Goal: Book appointment/travel/reservation

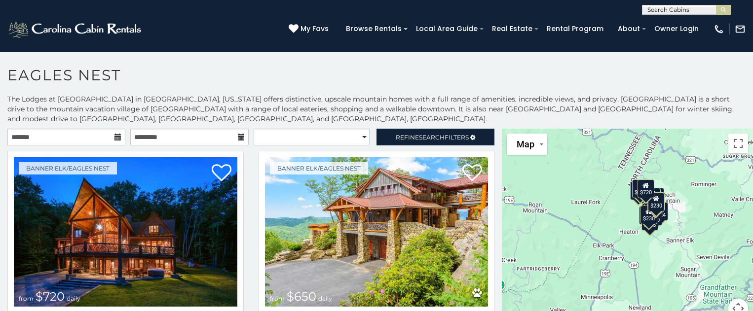
click at [118, 138] on icon at bounding box center [117, 137] width 7 height 7
click at [116, 138] on icon at bounding box center [117, 137] width 7 height 7
click at [70, 138] on input "text" at bounding box center [66, 137] width 118 height 17
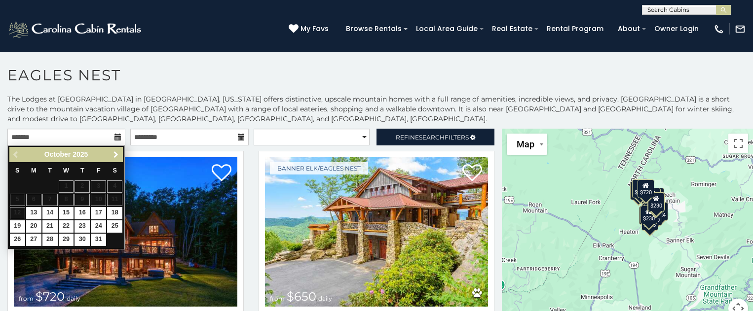
click at [113, 155] on span "Next" at bounding box center [116, 155] width 8 height 8
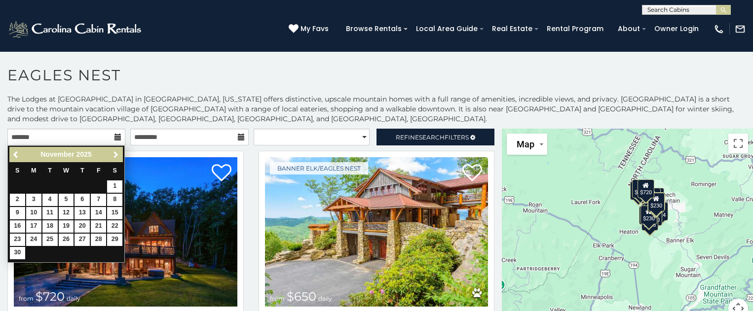
click at [113, 155] on span "Next" at bounding box center [116, 155] width 8 height 8
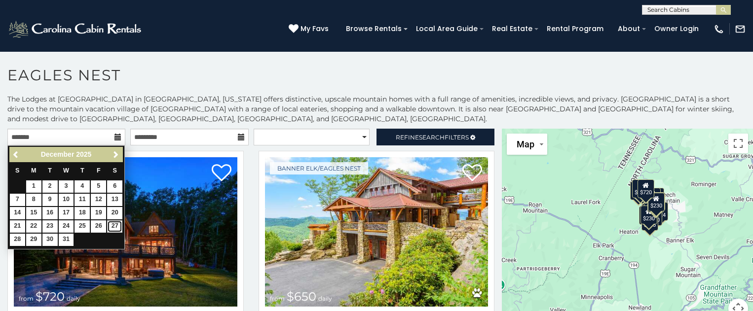
click at [110, 225] on link "27" at bounding box center [114, 227] width 15 height 12
type input "**********"
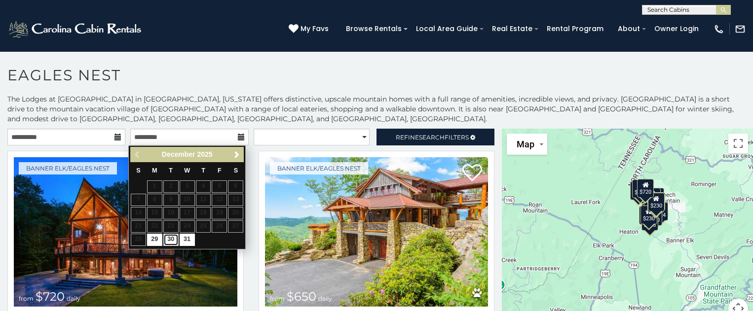
click at [170, 239] on link "30" at bounding box center [170, 240] width 15 height 12
type input "**********"
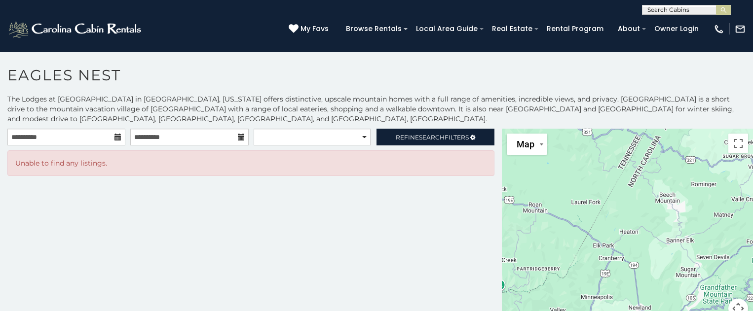
click at [114, 140] on icon at bounding box center [117, 137] width 7 height 7
click at [115, 135] on icon at bounding box center [117, 137] width 7 height 7
click at [116, 140] on icon at bounding box center [117, 137] width 7 height 7
click at [115, 137] on icon at bounding box center [117, 137] width 7 height 7
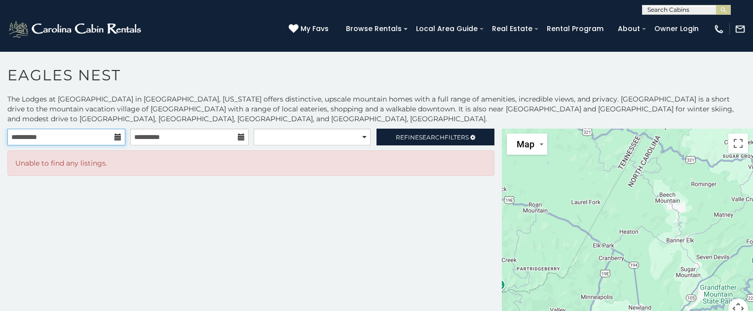
click at [32, 137] on input "**********" at bounding box center [66, 137] width 118 height 17
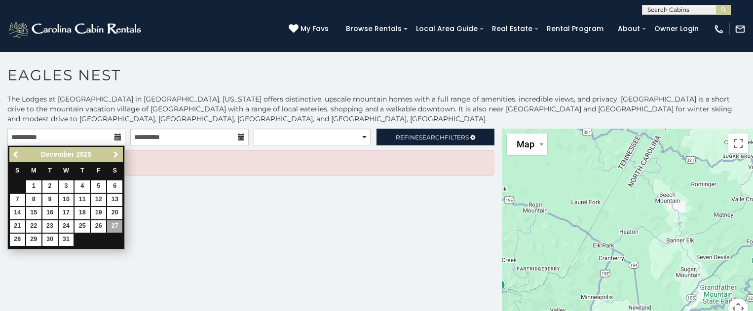
click at [112, 153] on span "Next" at bounding box center [116, 155] width 8 height 8
click at [94, 187] on link "2" at bounding box center [98, 187] width 15 height 12
type input "**********"
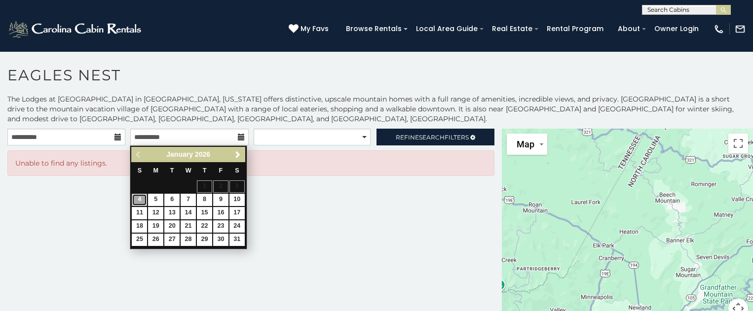
click at [139, 201] on link "4" at bounding box center [139, 200] width 15 height 12
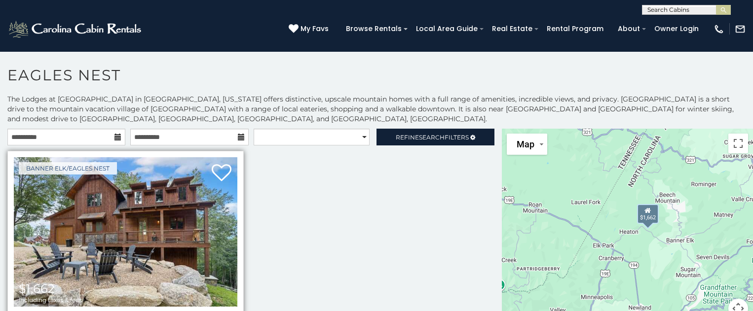
click at [84, 246] on img at bounding box center [126, 231] width 224 height 149
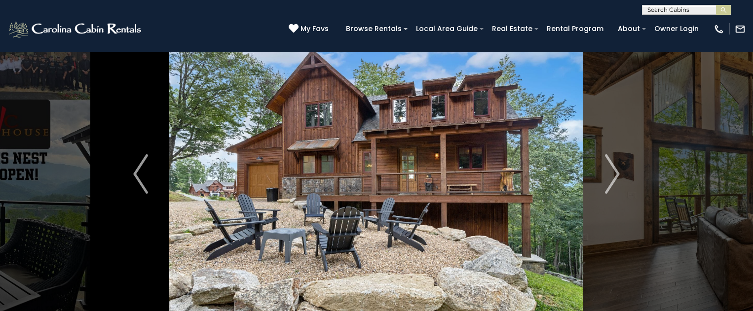
scroll to position [66, 0]
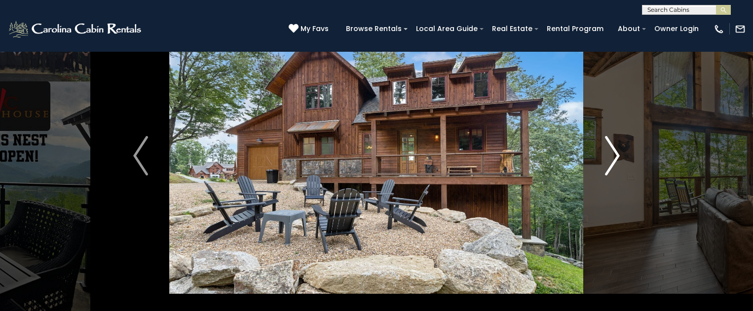
click at [614, 149] on img "Next" at bounding box center [612, 155] width 15 height 39
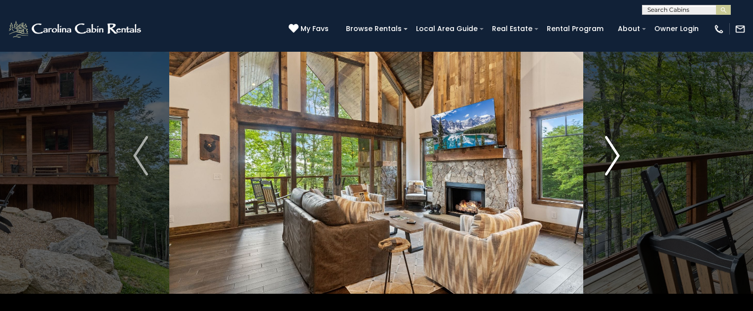
click at [614, 149] on img "Next" at bounding box center [612, 155] width 15 height 39
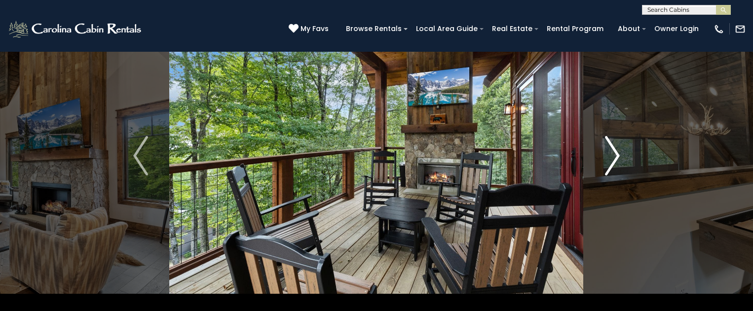
click at [614, 149] on img "Next" at bounding box center [612, 155] width 15 height 39
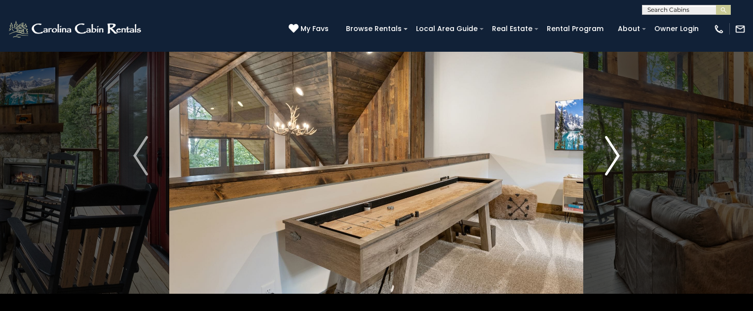
click at [614, 149] on img "Next" at bounding box center [612, 155] width 15 height 39
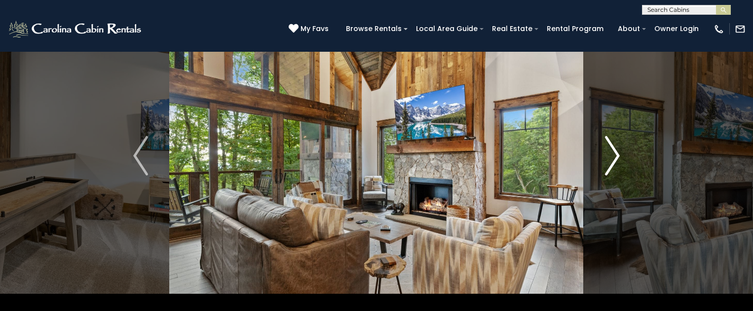
click at [614, 149] on img "Next" at bounding box center [612, 155] width 15 height 39
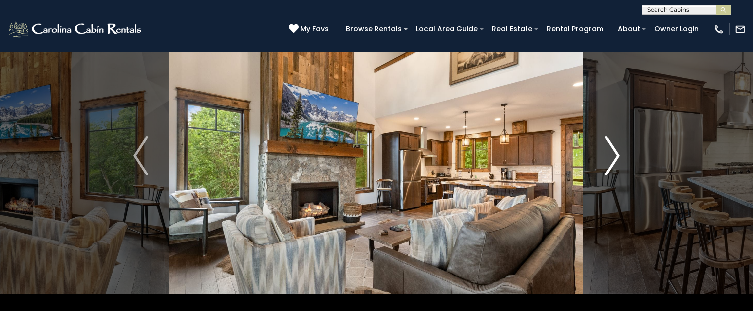
click at [614, 149] on img "Next" at bounding box center [612, 155] width 15 height 39
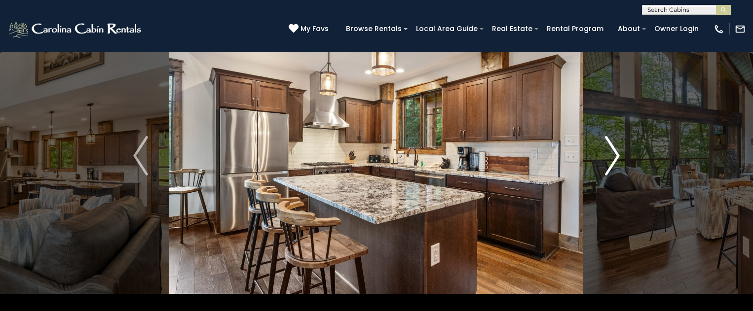
click at [614, 149] on img "Next" at bounding box center [612, 155] width 15 height 39
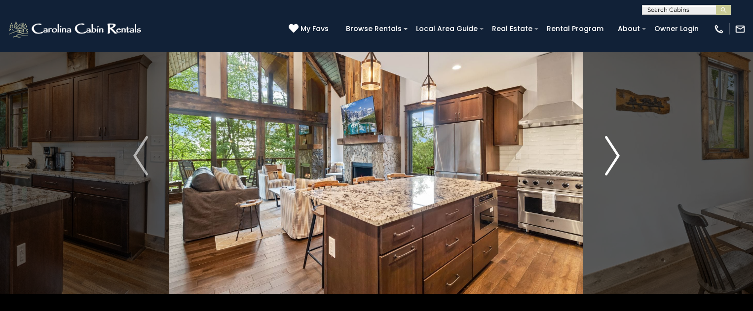
click at [614, 149] on img "Next" at bounding box center [612, 155] width 15 height 39
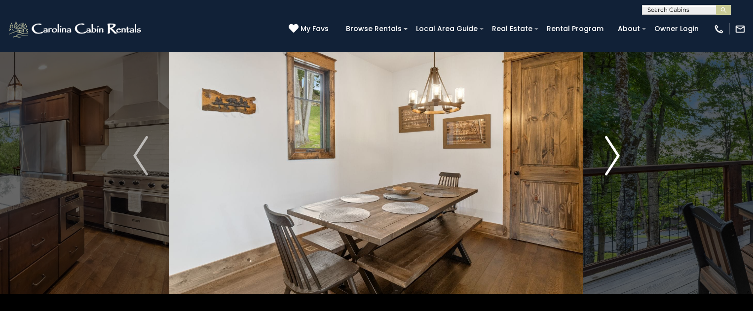
click at [614, 149] on img "Next" at bounding box center [612, 155] width 15 height 39
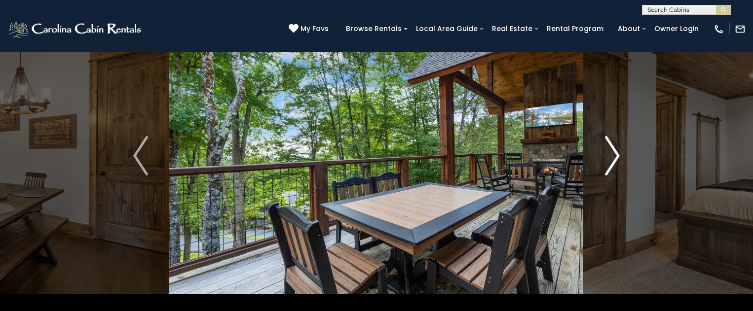
click at [614, 149] on img "Next" at bounding box center [612, 155] width 15 height 39
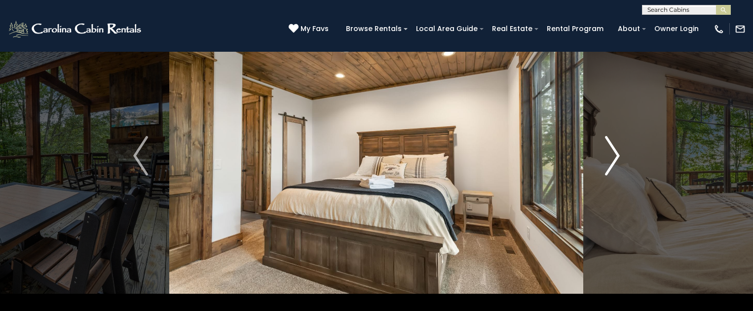
click at [612, 151] on img "Next" at bounding box center [612, 155] width 15 height 39
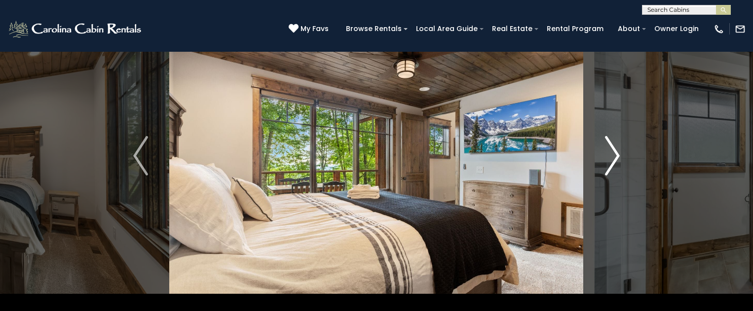
click at [612, 151] on img "Next" at bounding box center [612, 155] width 15 height 39
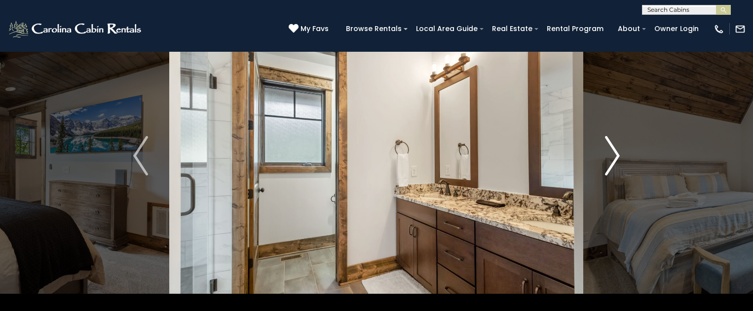
click at [612, 151] on img "Next" at bounding box center [612, 155] width 15 height 39
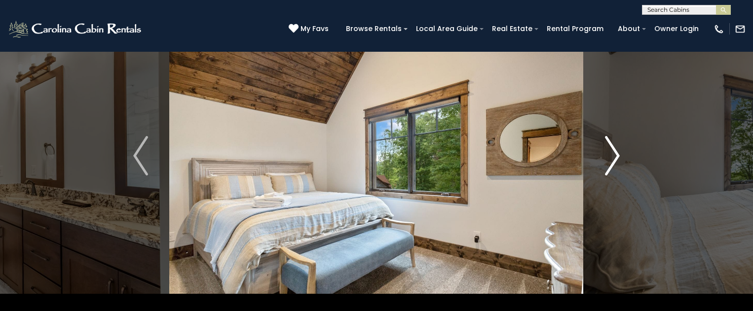
click at [614, 149] on img "Next" at bounding box center [612, 155] width 15 height 39
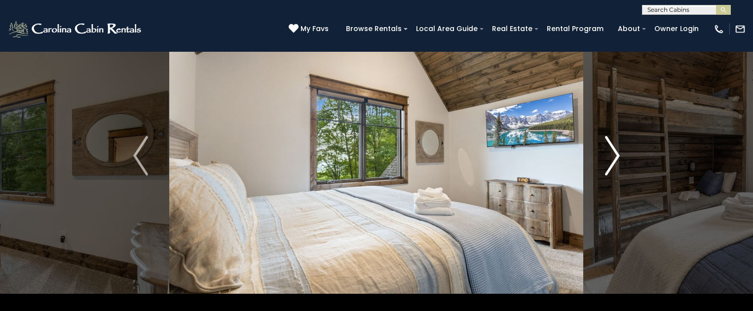
click at [614, 149] on img "Next" at bounding box center [612, 155] width 15 height 39
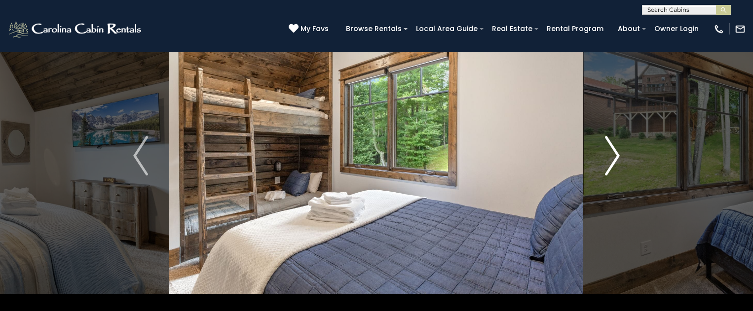
click at [614, 149] on img "Next" at bounding box center [612, 155] width 15 height 39
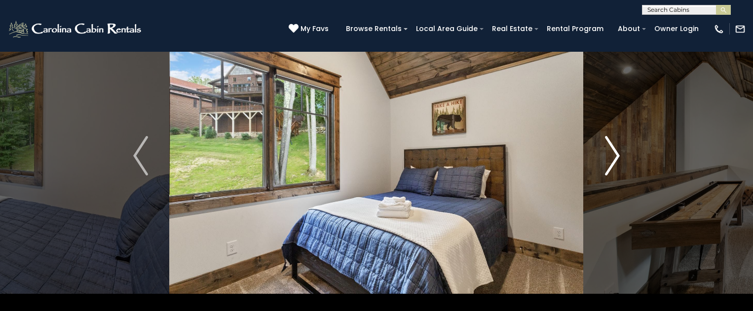
click at [614, 149] on img "Next" at bounding box center [612, 155] width 15 height 39
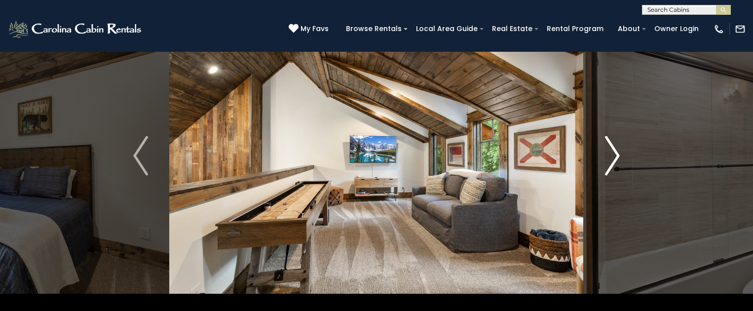
click at [614, 149] on img "Next" at bounding box center [612, 155] width 15 height 39
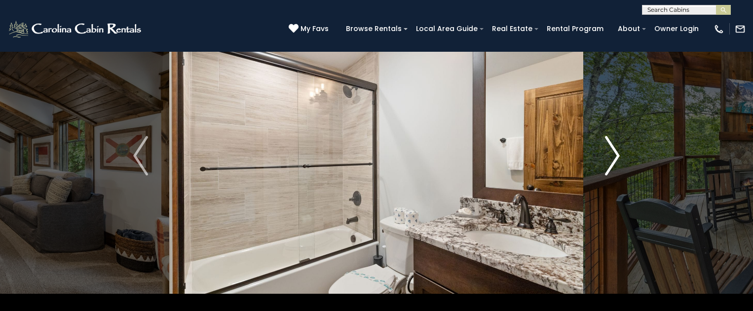
click at [614, 149] on img "Next" at bounding box center [612, 155] width 15 height 39
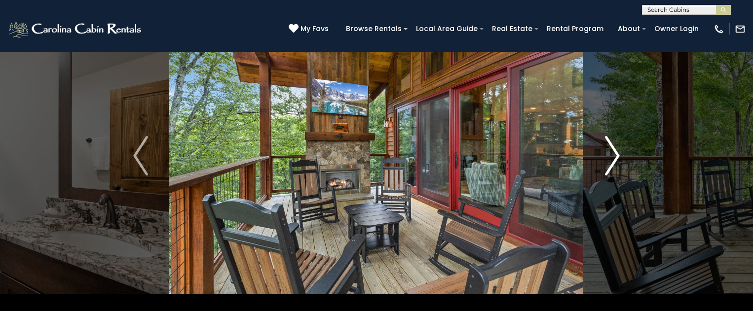
click at [614, 149] on img "Next" at bounding box center [612, 155] width 15 height 39
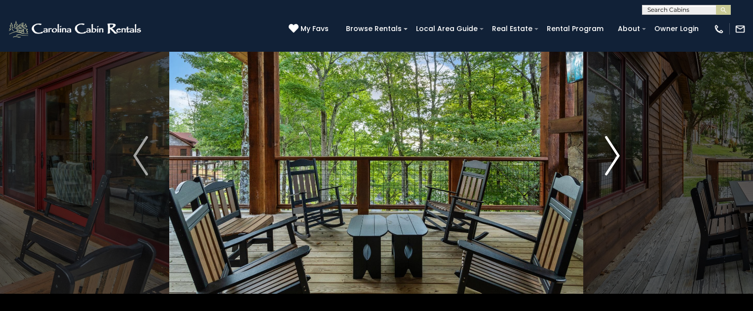
click at [614, 149] on img "Next" at bounding box center [612, 155] width 15 height 39
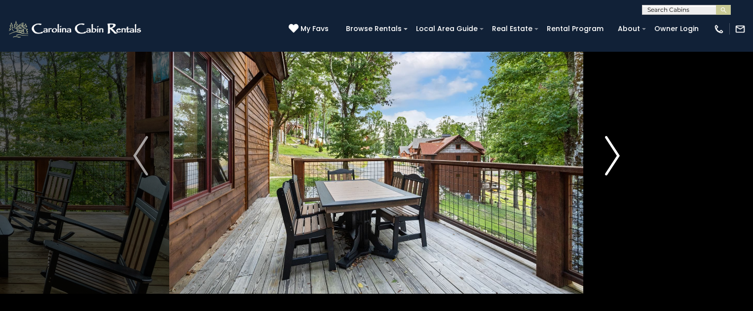
click at [614, 149] on img "Next" at bounding box center [612, 155] width 15 height 39
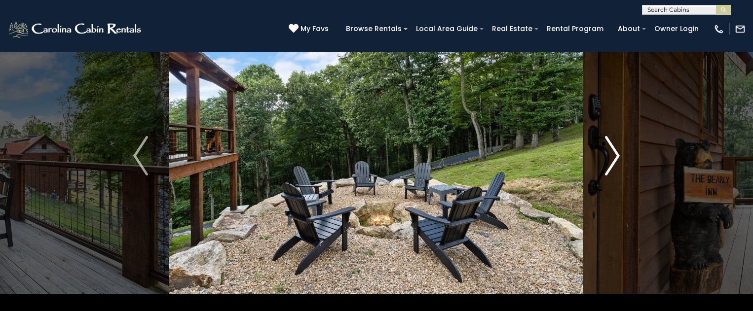
click at [614, 149] on img "Next" at bounding box center [612, 155] width 15 height 39
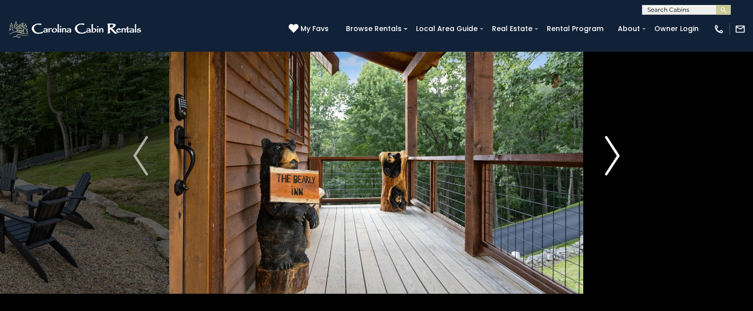
click at [614, 149] on img "Next" at bounding box center [612, 155] width 15 height 39
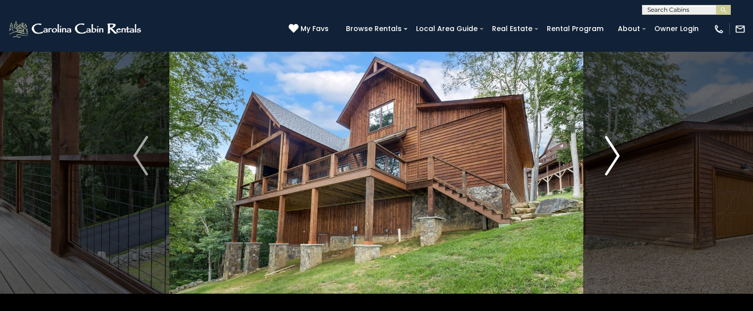
click at [614, 149] on img "Next" at bounding box center [612, 155] width 15 height 39
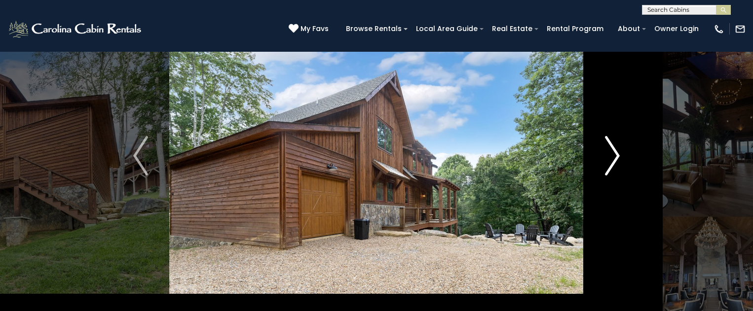
click at [614, 149] on img "Next" at bounding box center [612, 155] width 15 height 39
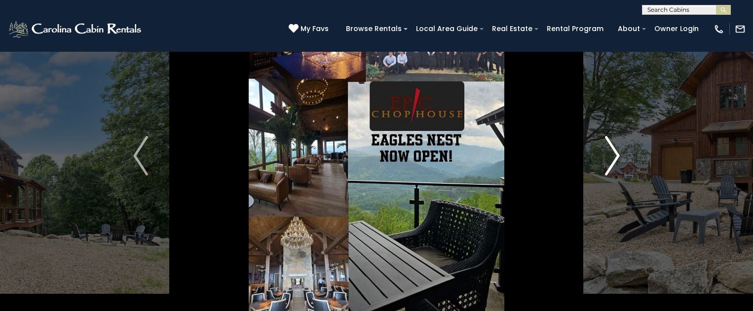
click at [614, 149] on img "Next" at bounding box center [612, 155] width 15 height 39
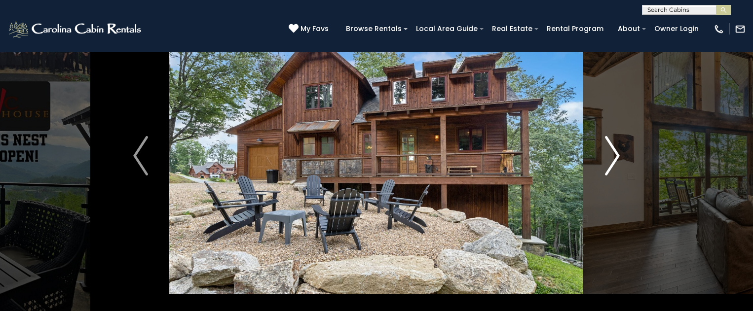
click at [614, 149] on img "Next" at bounding box center [612, 155] width 15 height 39
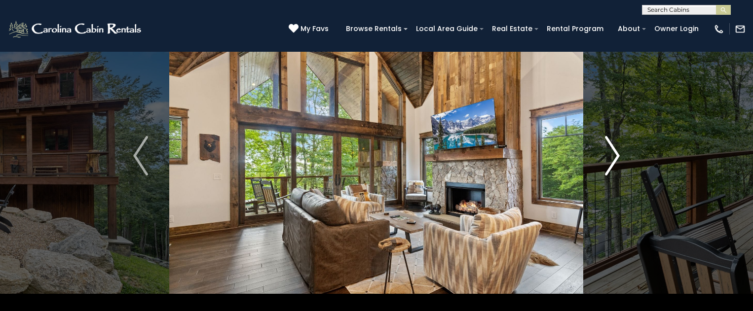
click at [614, 149] on img "Next" at bounding box center [612, 155] width 15 height 39
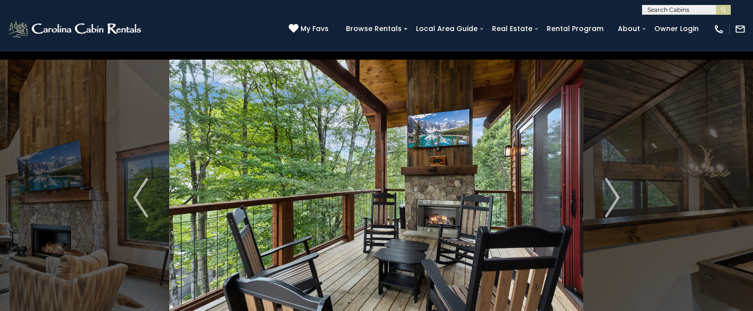
scroll to position [0, 0]
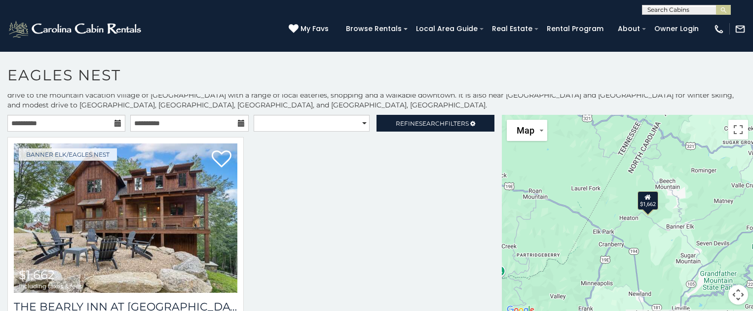
click at [238, 123] on icon at bounding box center [241, 123] width 7 height 7
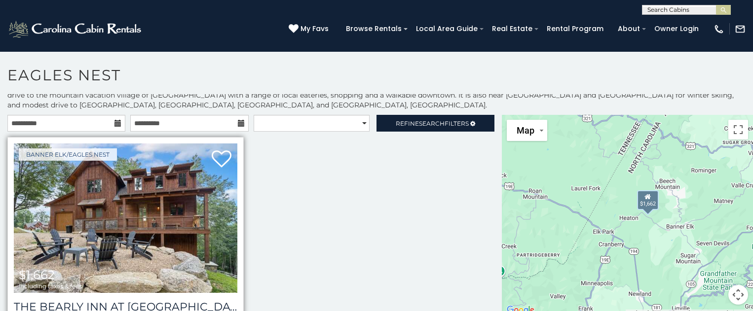
scroll to position [61, 0]
